Goal: Task Accomplishment & Management: Manage account settings

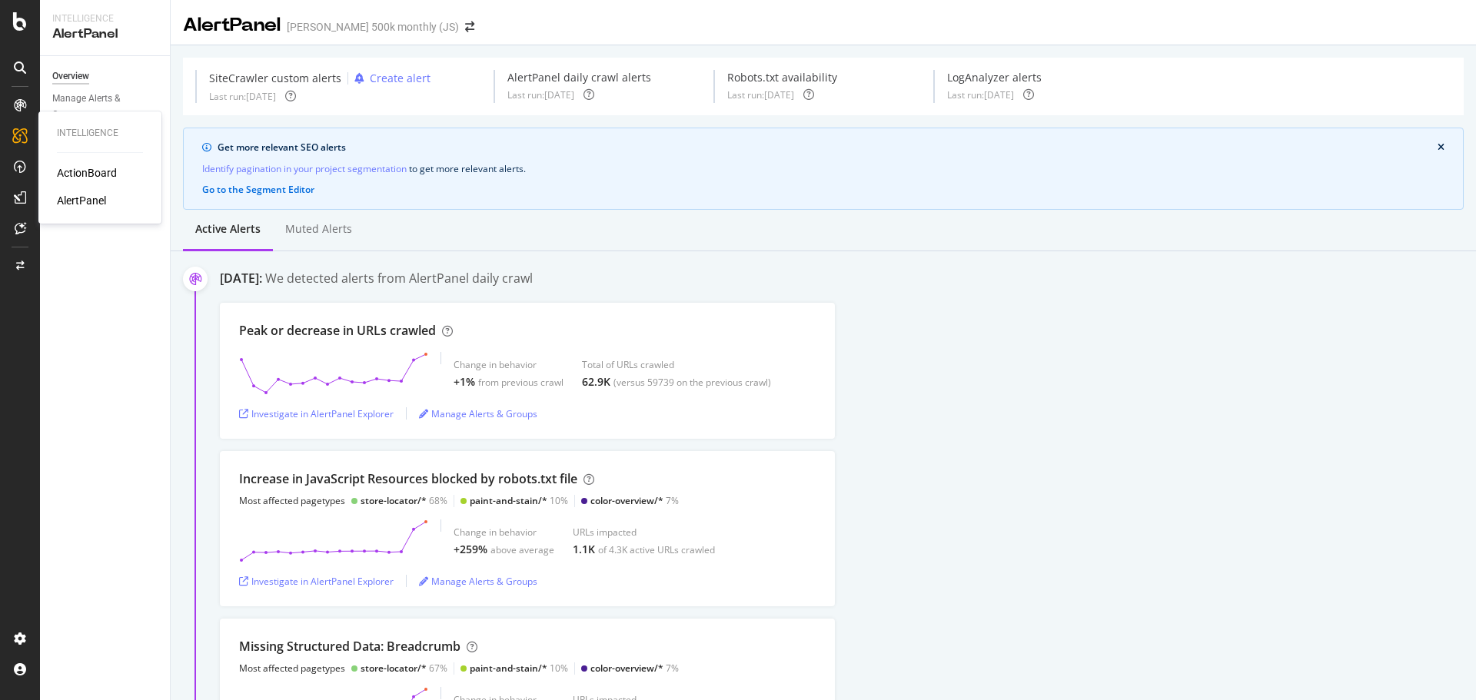
click at [76, 166] on div "ActionBoard" at bounding box center [87, 172] width 60 height 15
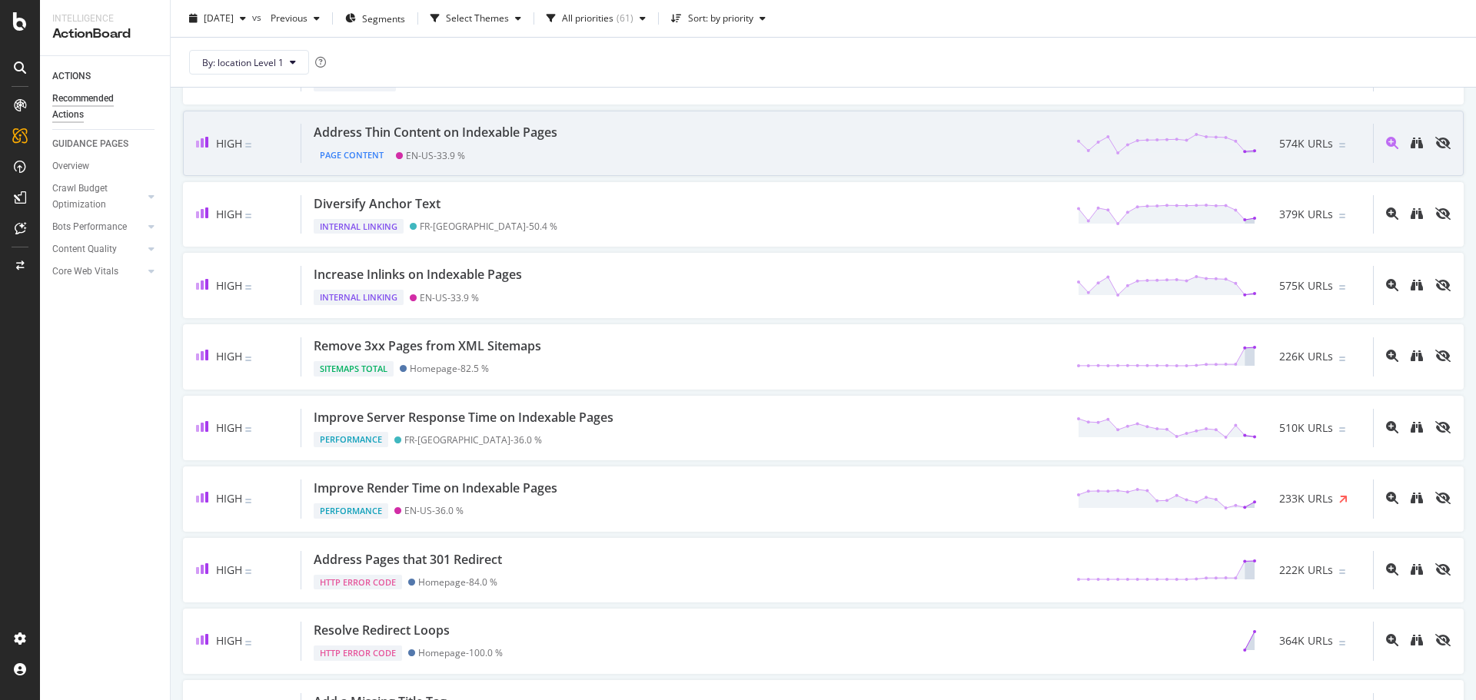
scroll to position [308, 0]
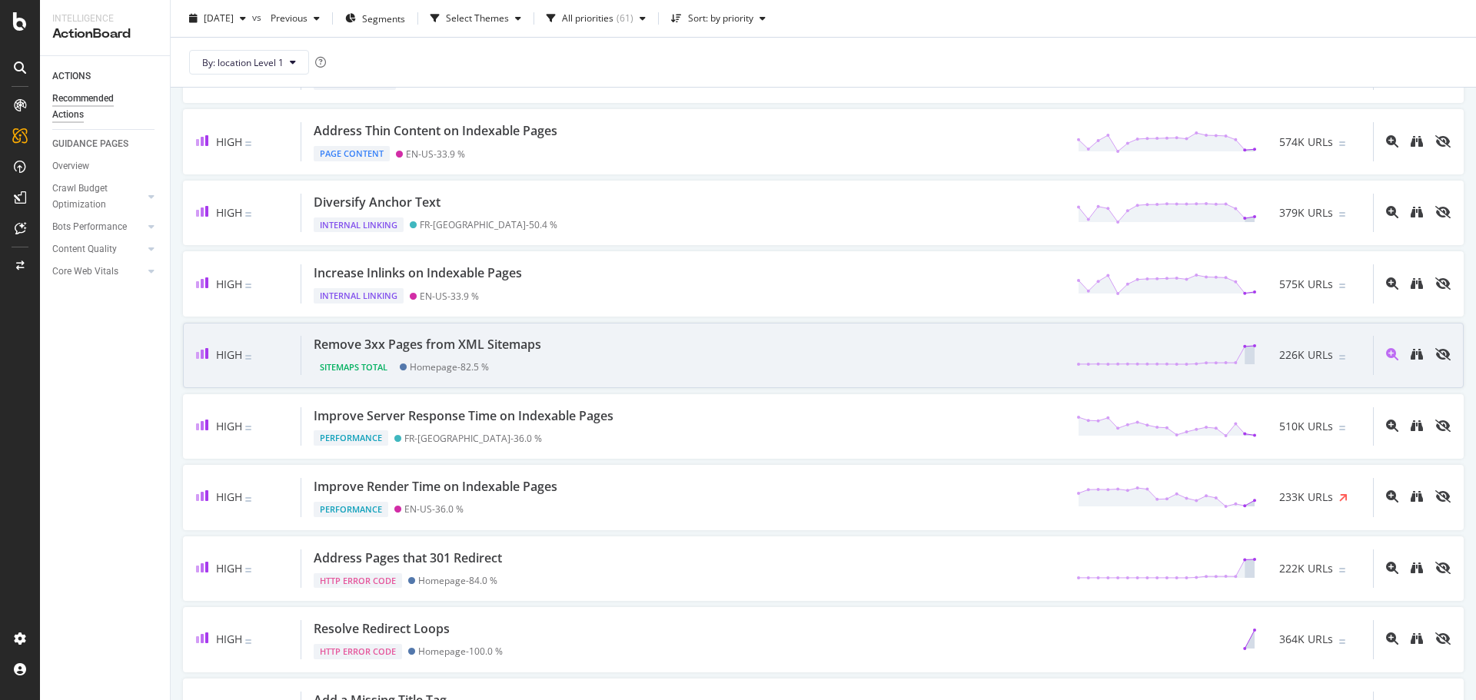
click at [683, 338] on div "Remove 3xx Pages from XML Sitemaps Sitemaps Total Homepage - 82.5 % 226K URLs" at bounding box center [837, 355] width 1072 height 39
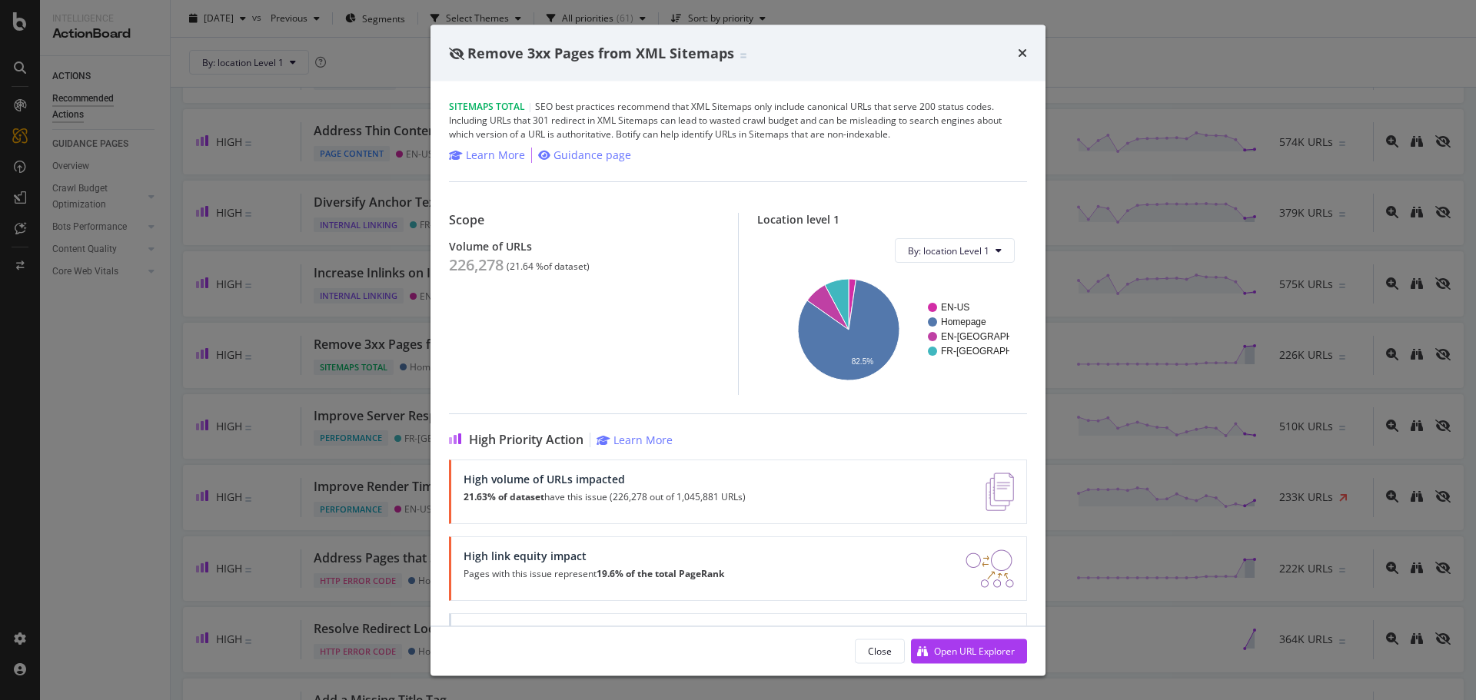
drag, startPoint x: 1024, startPoint y: 51, endPoint x: 973, endPoint y: 3, distance: 69.6
click at [1023, 51] on icon "times" at bounding box center [1022, 53] width 9 height 12
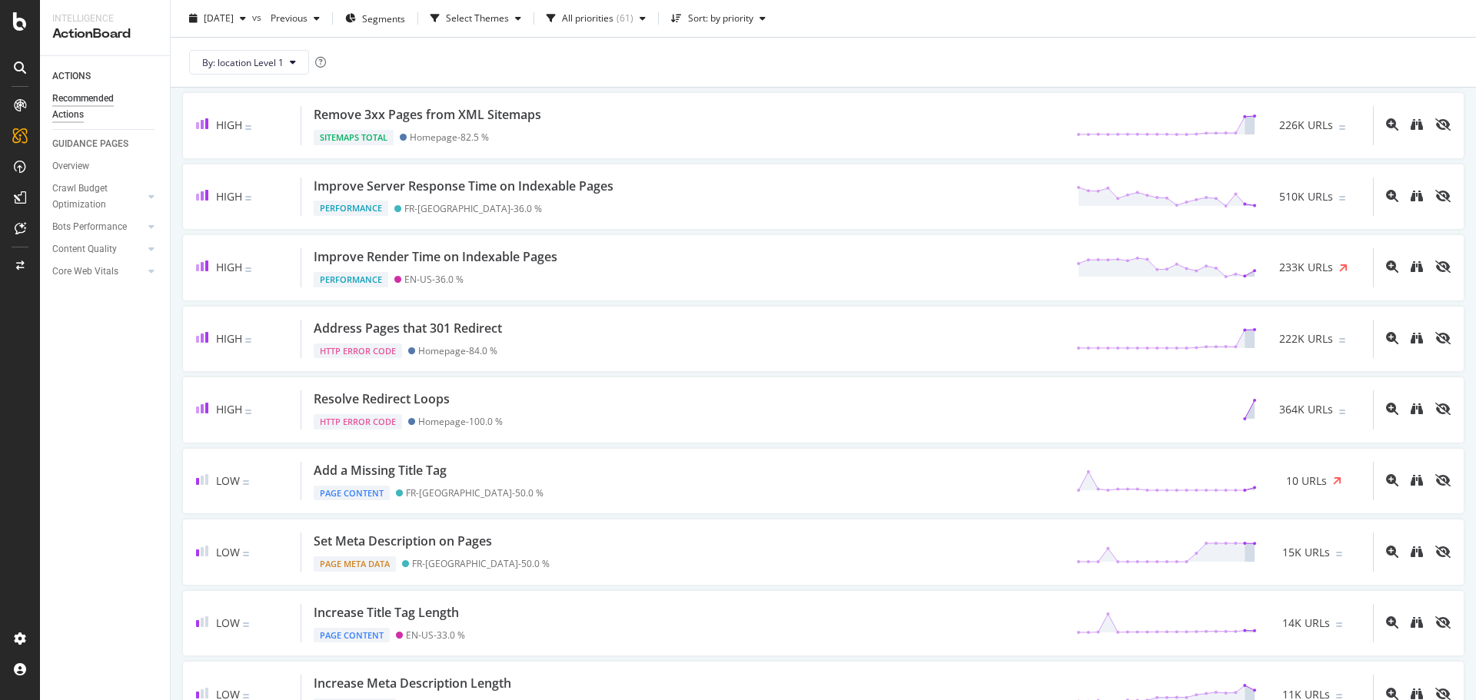
scroll to position [615, 0]
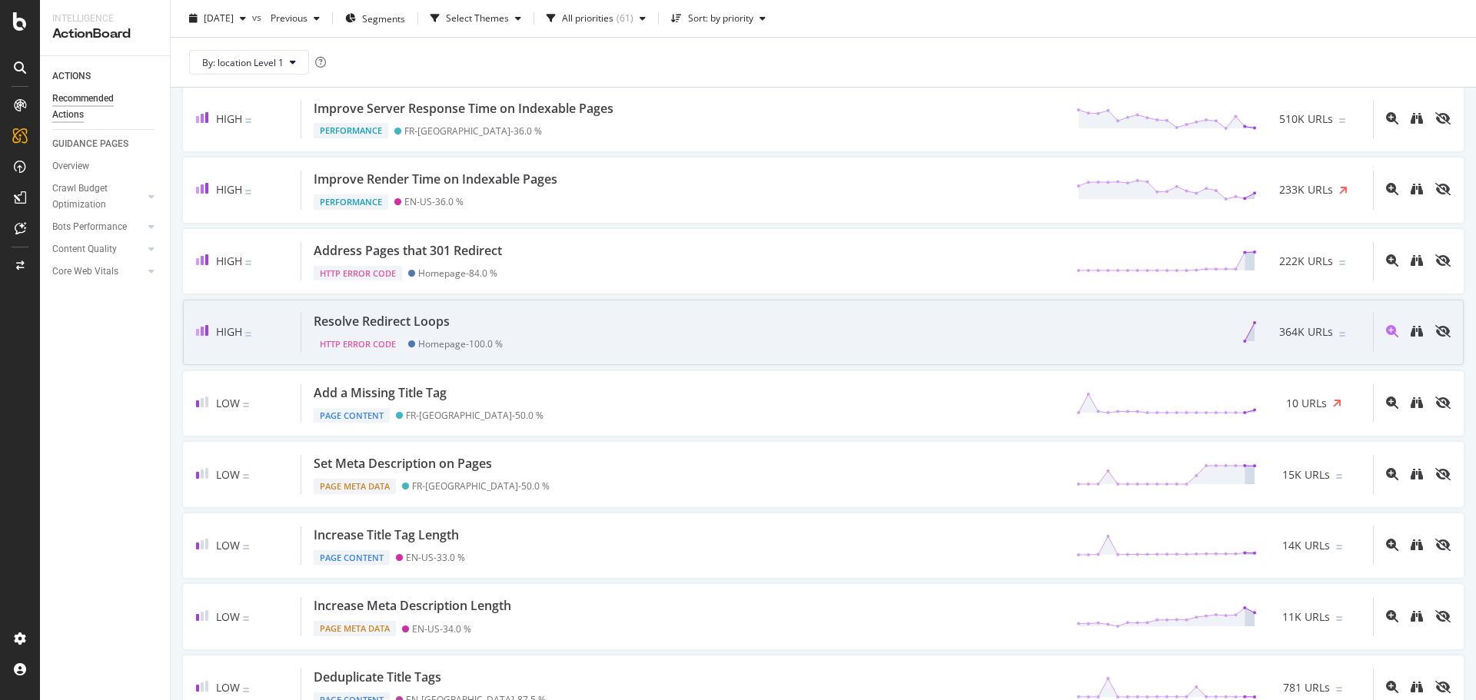
click at [670, 334] on div "Resolve Redirect Loops HTTP Error Code Homepage - 100.0 % 364K URLs" at bounding box center [837, 332] width 1072 height 39
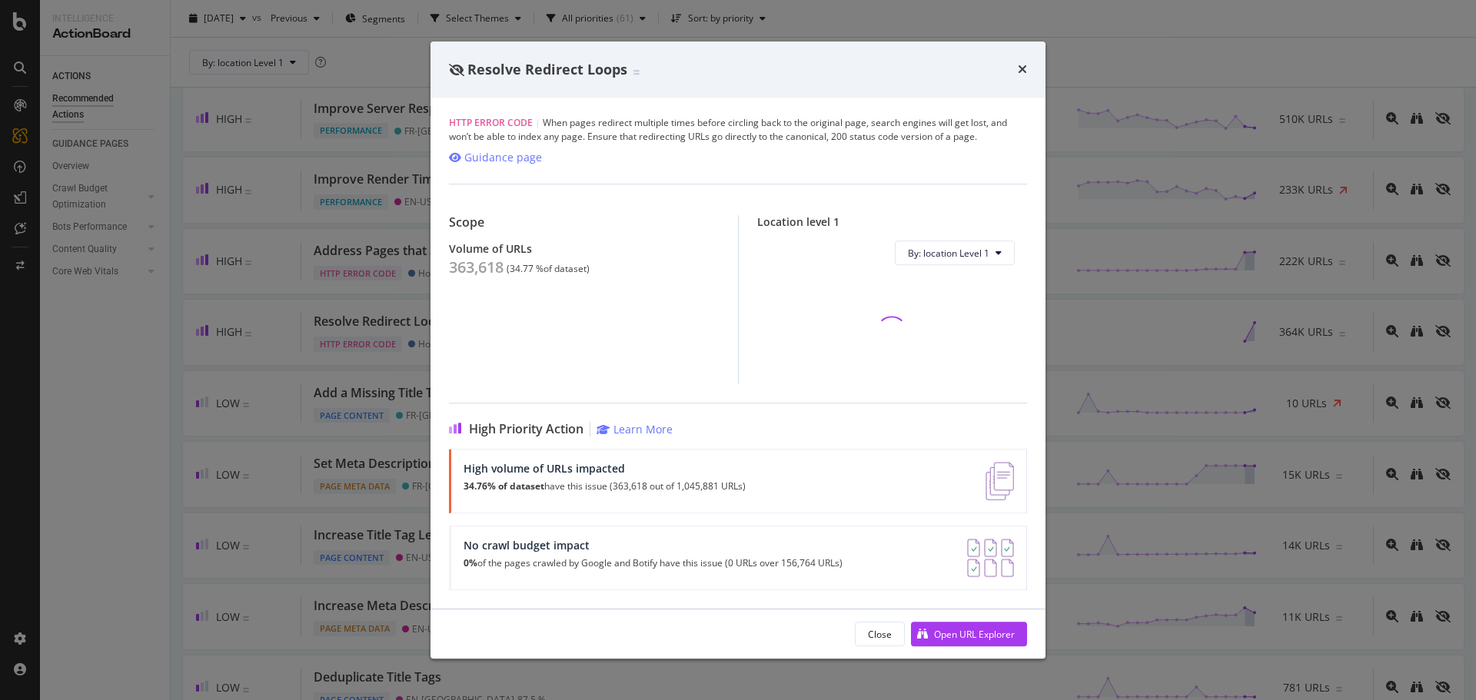
click at [1022, 62] on div "times" at bounding box center [1022, 70] width 9 height 20
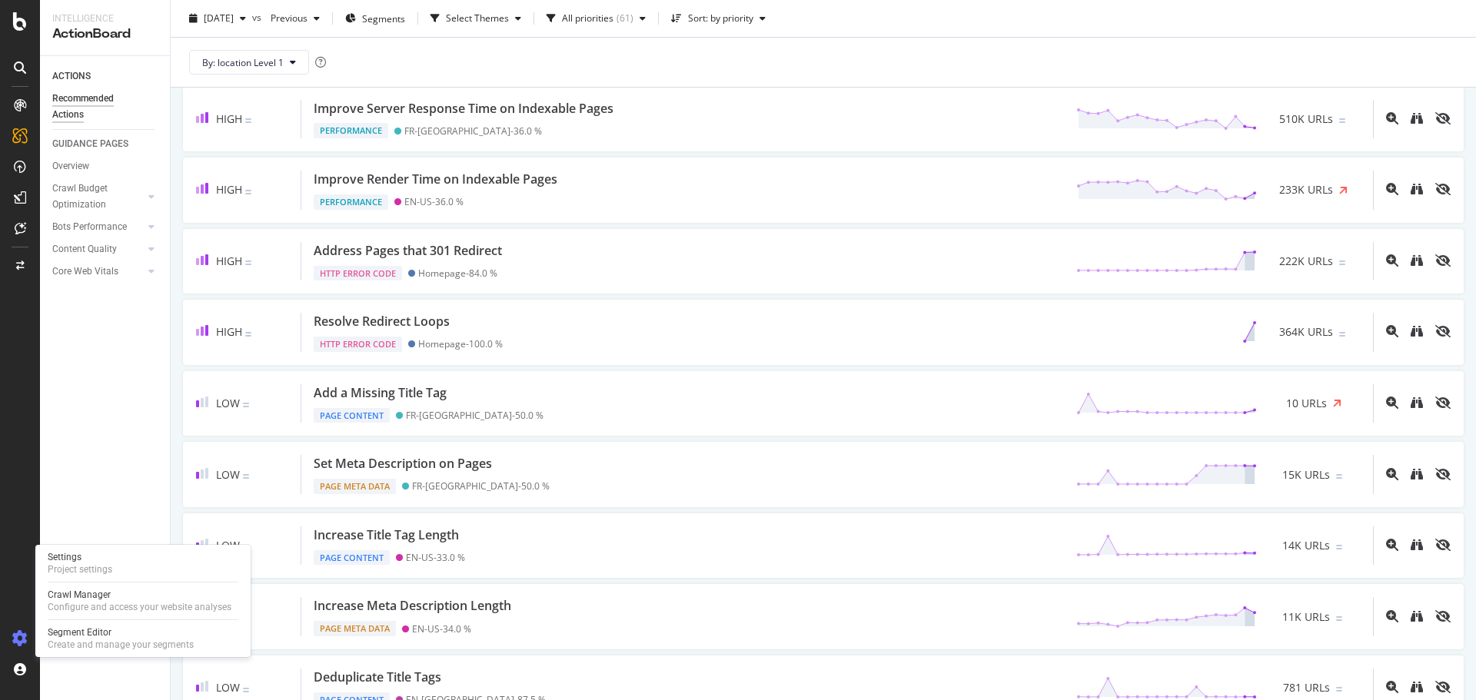
click at [23, 637] on icon at bounding box center [19, 638] width 15 height 15
click at [78, 558] on div "Settings" at bounding box center [80, 557] width 65 height 12
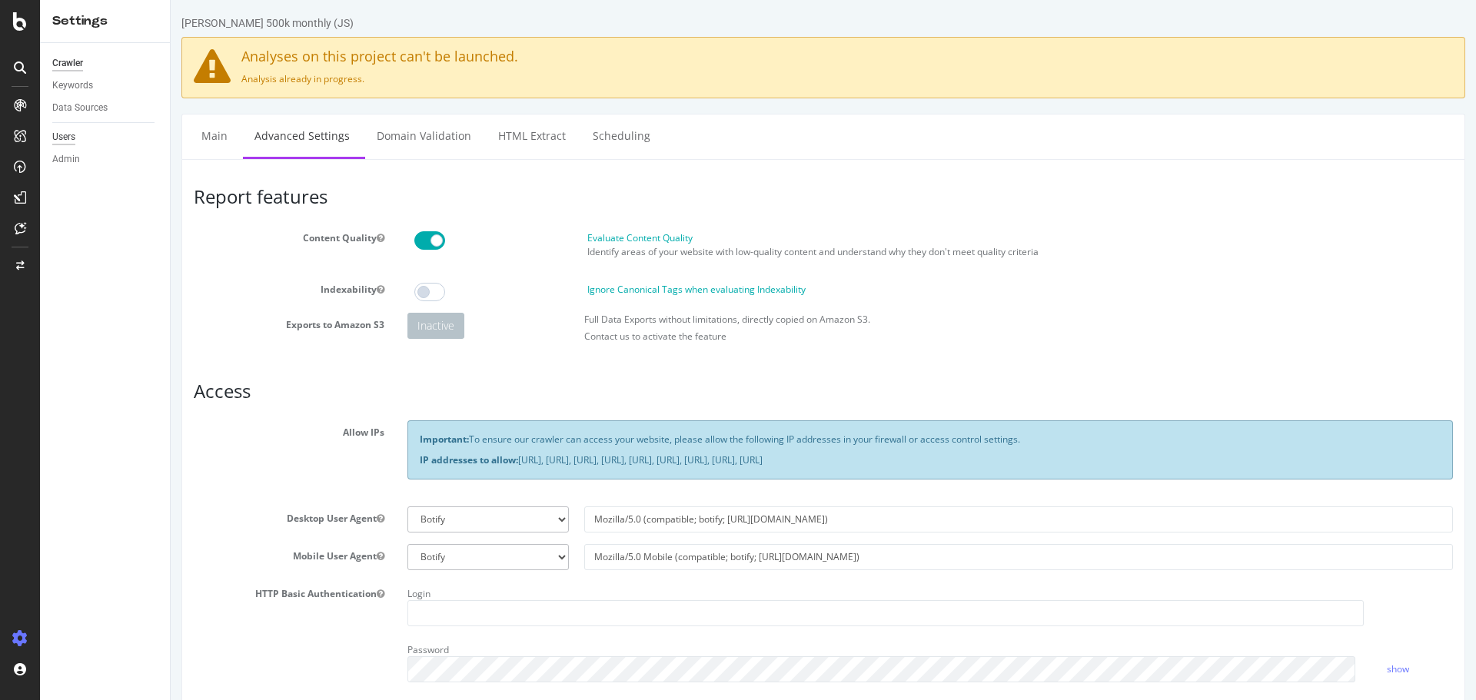
click at [71, 138] on div "Users" at bounding box center [63, 137] width 23 height 16
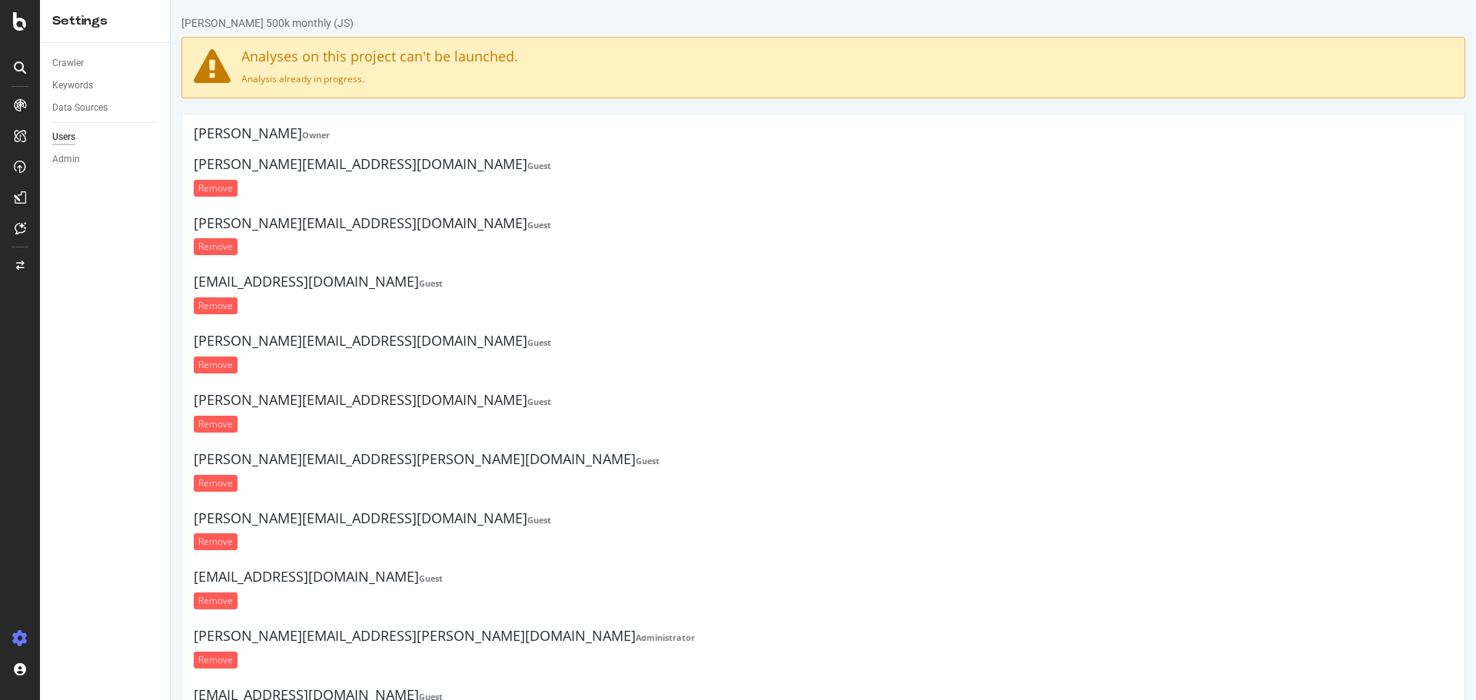
scroll to position [394, 0]
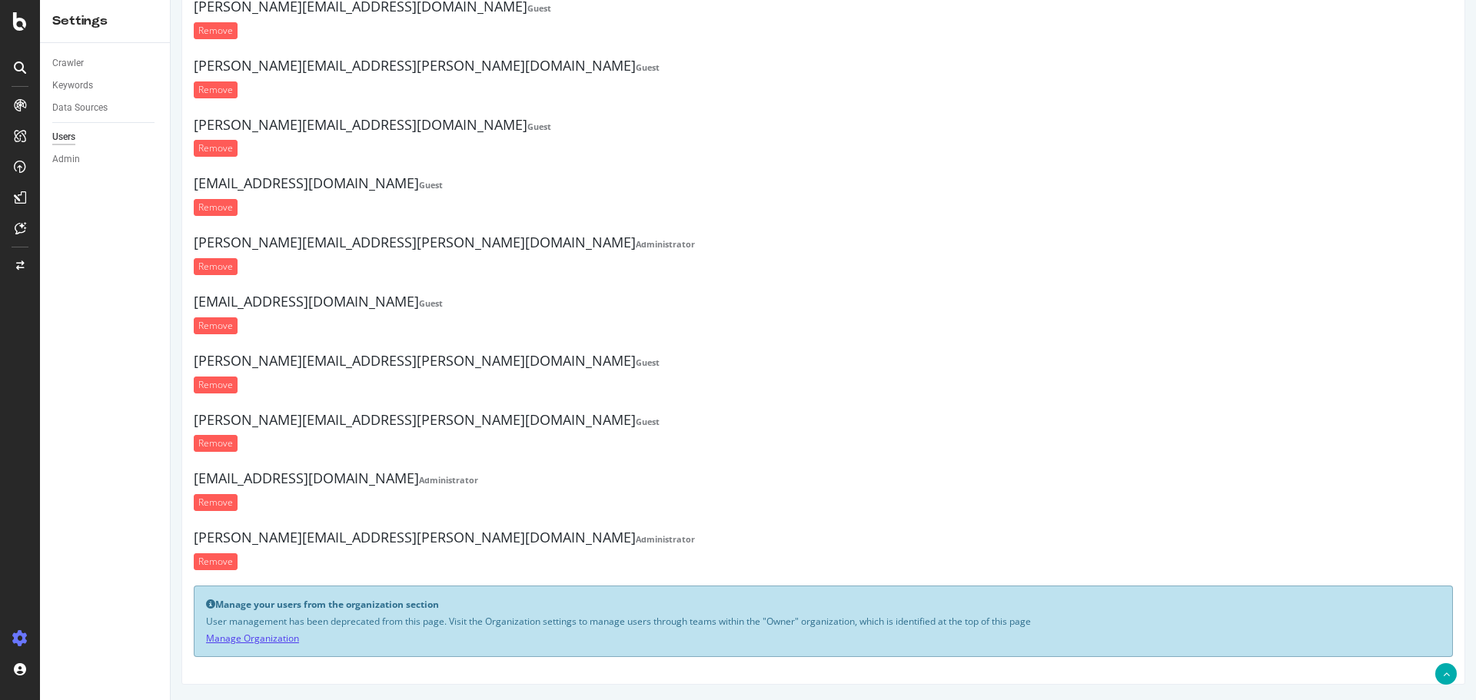
click at [265, 637] on link "Manage Organization" at bounding box center [252, 638] width 93 height 13
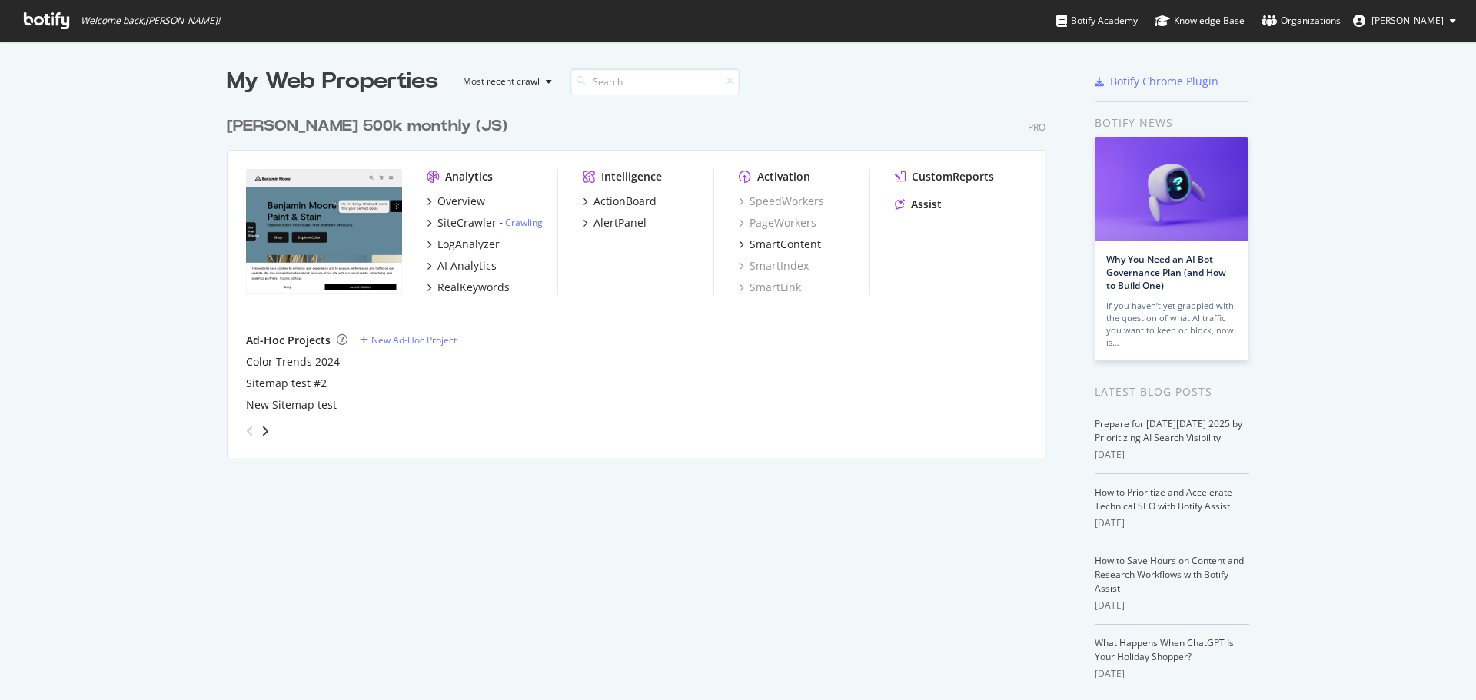
scroll to position [350, 820]
click at [1302, 23] on div "Organizations" at bounding box center [1301, 20] width 79 height 15
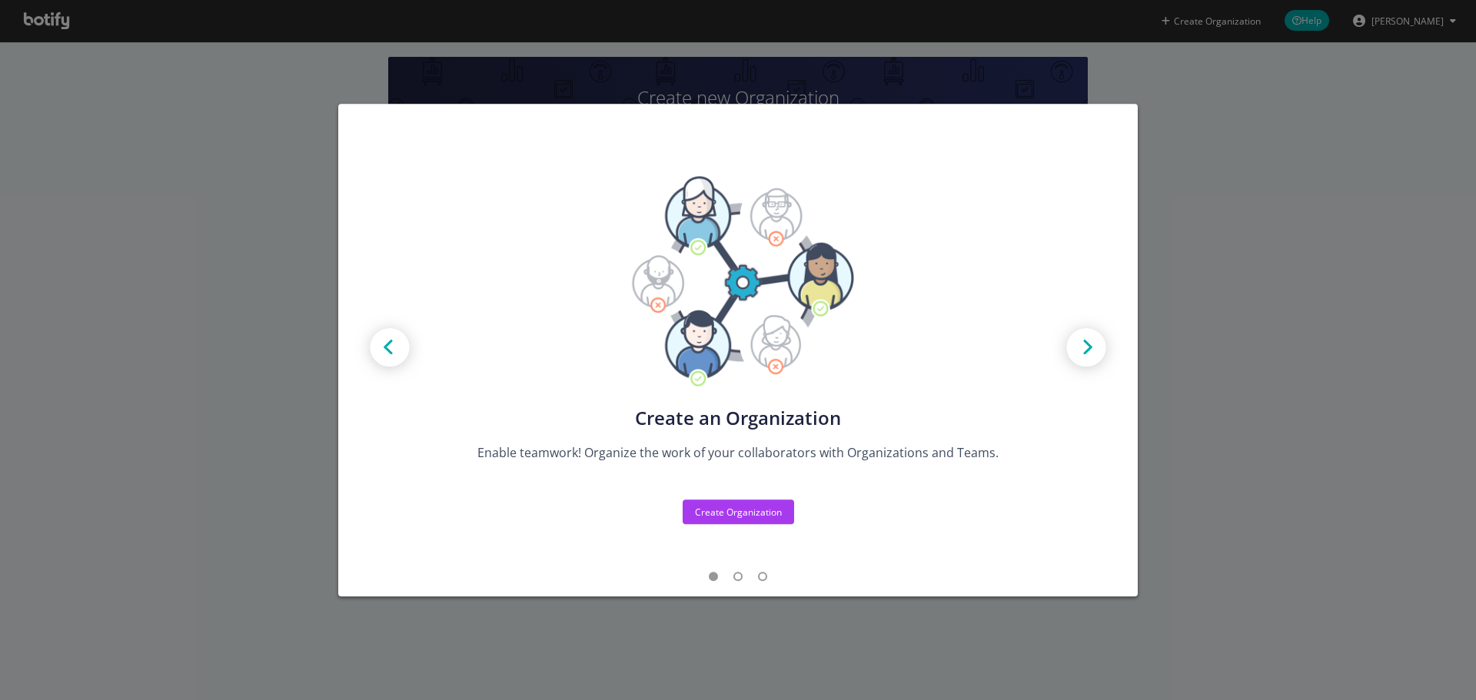
click at [1178, 229] on div "Create new Projects for your Teams Create the exact model that matches your Org…" at bounding box center [738, 350] width 1476 height 700
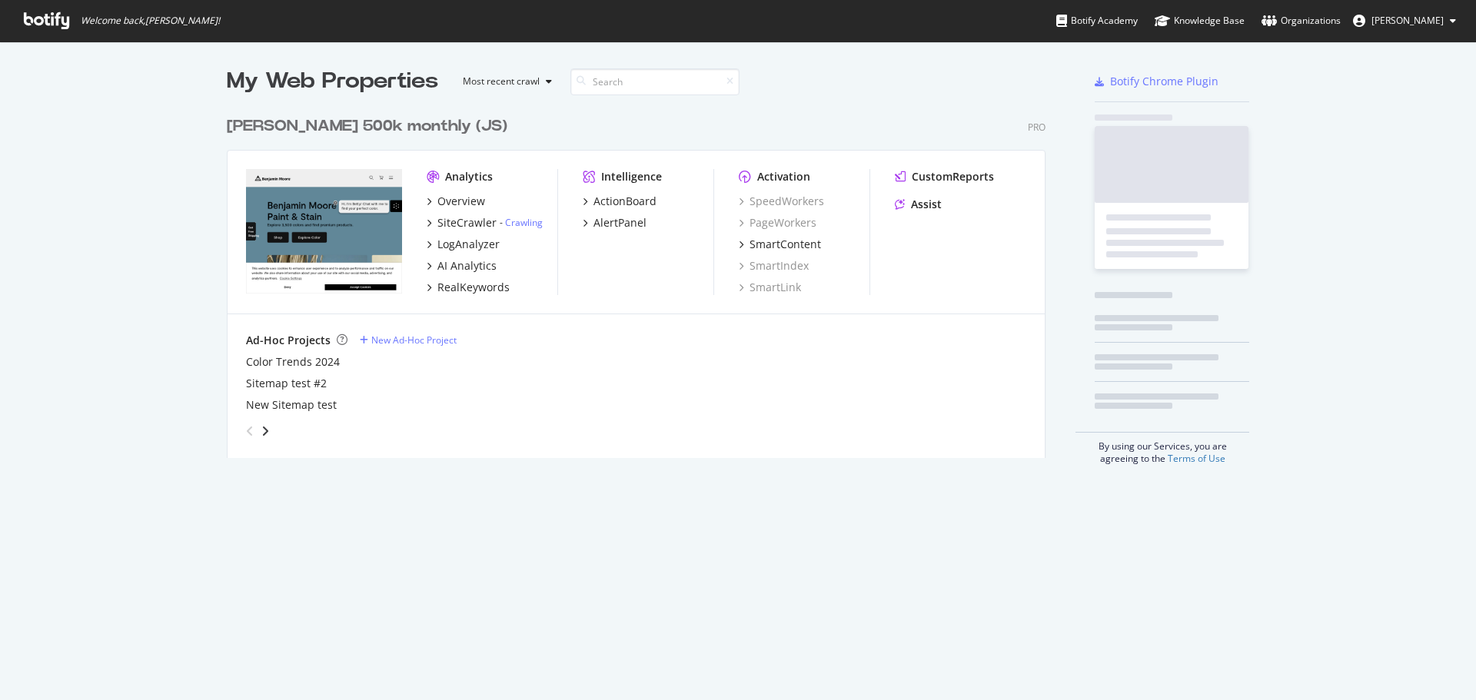
scroll to position [350, 820]
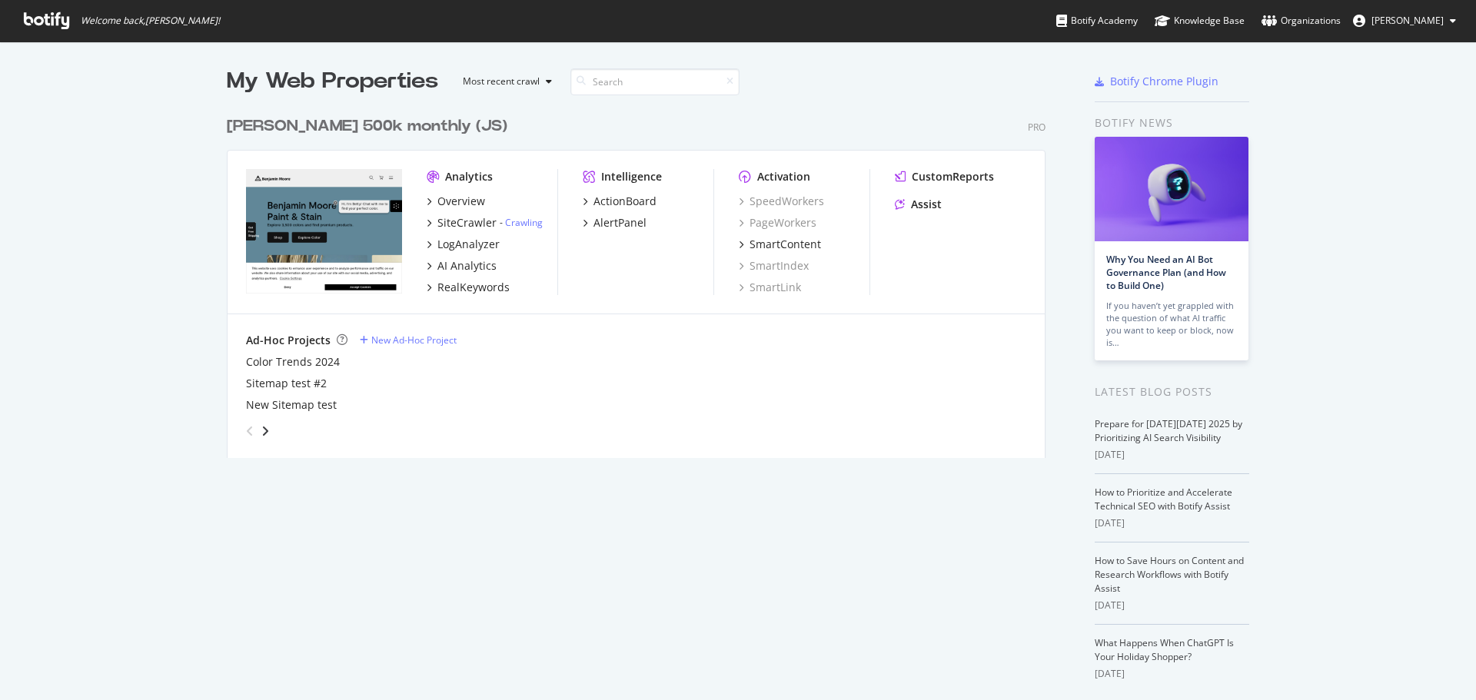
click at [1417, 16] on span "[PERSON_NAME]" at bounding box center [1408, 20] width 72 height 13
click at [1363, 115] on span "Benjamin Moore" at bounding box center [1372, 119] width 72 height 13
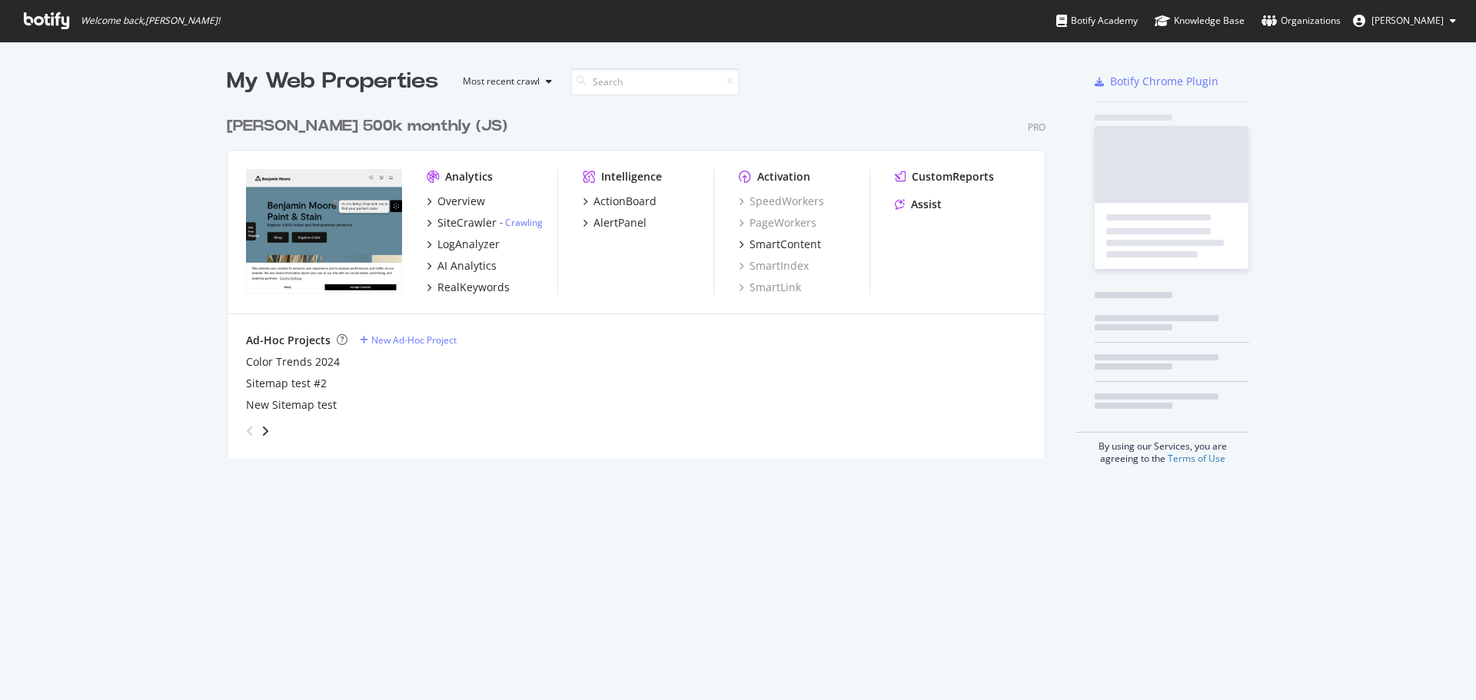
scroll to position [350, 820]
